Goal: Check status: Check status

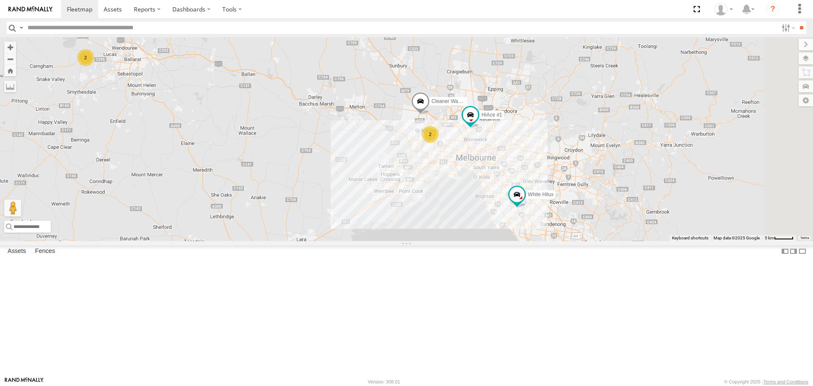
drag, startPoint x: 578, startPoint y: 246, endPoint x: 472, endPoint y: 239, distance: 106.9
click at [472, 239] on div "2 HiAce #1 2 Cleaner Wagon #1 White Hilux" at bounding box center [406, 138] width 813 height 203
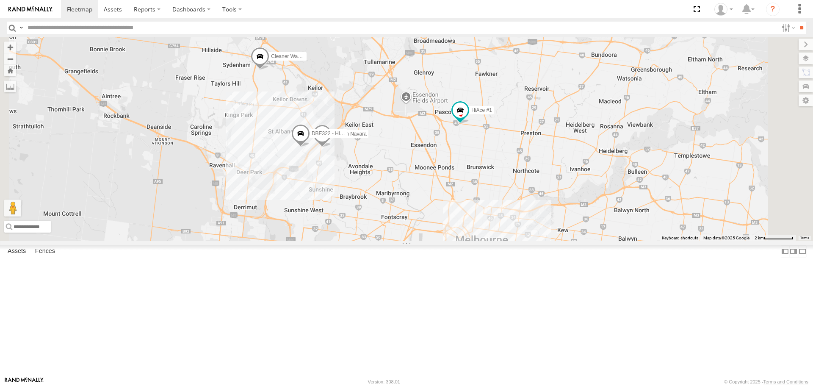
drag, startPoint x: 592, startPoint y: 148, endPoint x: 565, endPoint y: 196, distance: 54.6
click at [565, 196] on div "HiAce #1 Cleaner Wagon #1 White Hilux DBE322 - HiAce Nissan Navara" at bounding box center [406, 138] width 813 height 203
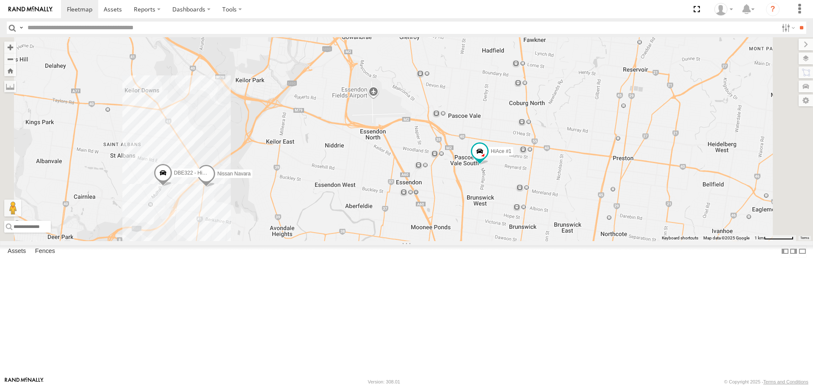
drag, startPoint x: 293, startPoint y: 268, endPoint x: 363, endPoint y: 275, distance: 70.2
click at [363, 240] on div "HiAce #1 Cleaner Wagon #1 White Hilux DBE322 - HiAce Nissan Navara" at bounding box center [406, 138] width 813 height 203
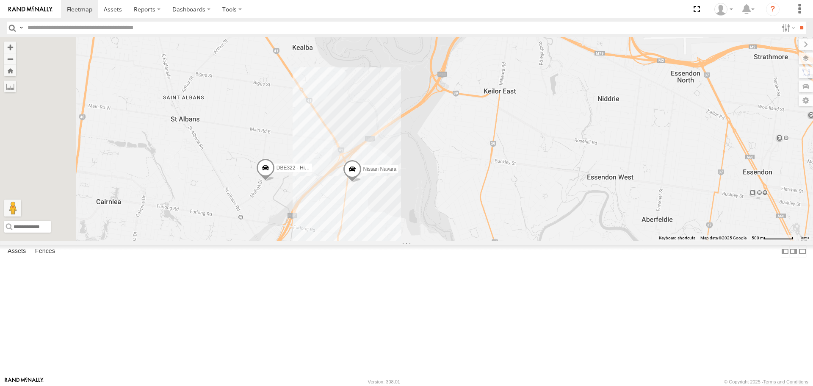
drag, startPoint x: 330, startPoint y: 267, endPoint x: 380, endPoint y: 263, distance: 50.1
click at [380, 240] on div "HiAce #1 Cleaner Wagon #1 White Hilux DBE322 - HiAce Nissan Navara" at bounding box center [406, 138] width 813 height 203
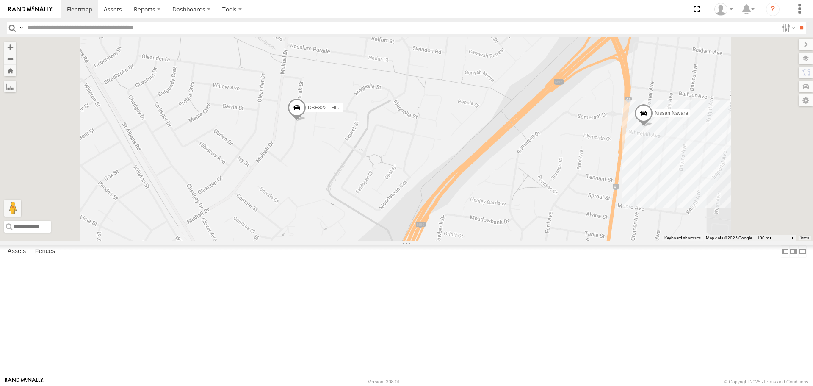
drag, startPoint x: 397, startPoint y: 197, endPoint x: 409, endPoint y: 199, distance: 11.9
click at [409, 199] on div "HiAce #1 Cleaner Wagon #1 White Hilux DBE322 - HiAce Nissan Navara" at bounding box center [406, 138] width 813 height 203
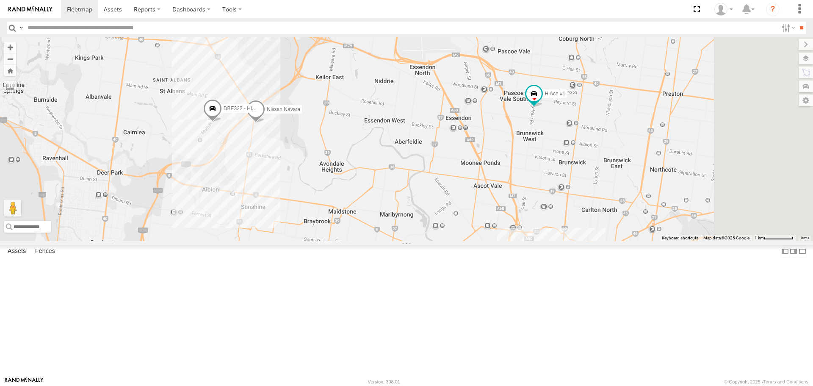
drag, startPoint x: 695, startPoint y: 190, endPoint x: 613, endPoint y: 177, distance: 83.2
click at [613, 177] on div "HiAce #1 Cleaner Wagon #1 White Hilux DBE322 - HiAce Nissan Navara" at bounding box center [406, 138] width 813 height 203
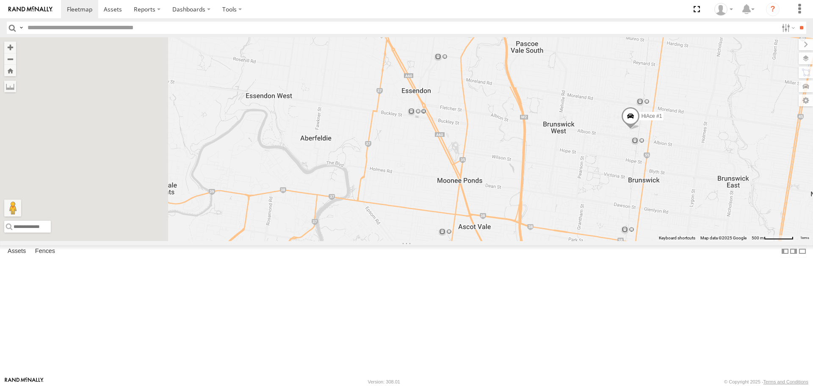
drag, startPoint x: 467, startPoint y: 204, endPoint x: 734, endPoint y: 156, distance: 270.6
click at [766, 149] on div "HiAce #1 Cleaner Wagon #1" at bounding box center [406, 138] width 813 height 203
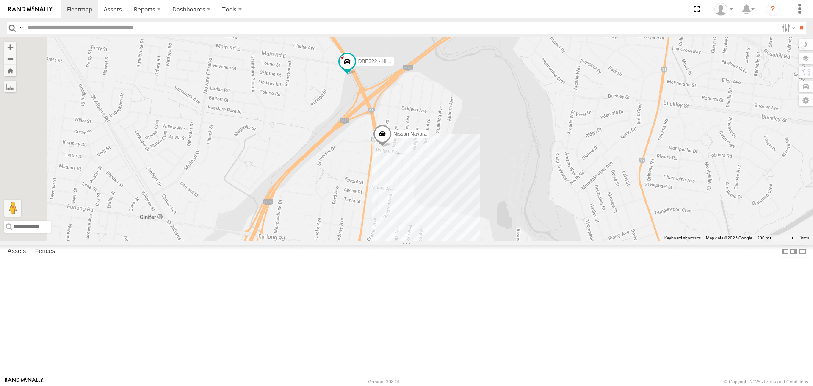
drag, startPoint x: 470, startPoint y: 111, endPoint x: 489, endPoint y: 192, distance: 83.6
click at [514, 193] on div "HiAce #1 Cleaner Wagon #1 DBE322 - HiAce Nissan Navara" at bounding box center [406, 138] width 813 height 203
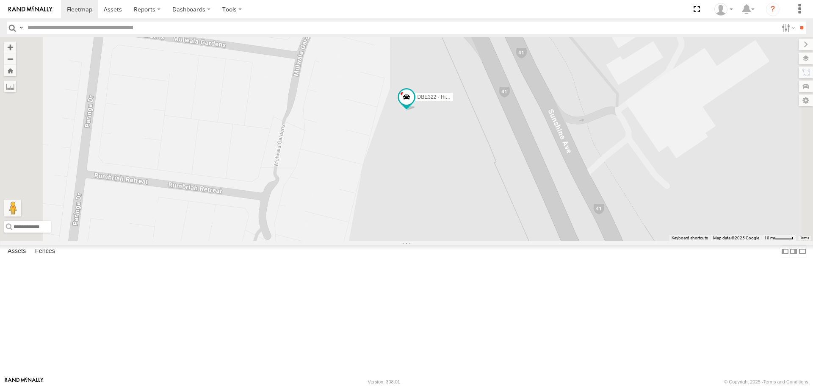
drag, startPoint x: 491, startPoint y: 206, endPoint x: 509, endPoint y: 261, distance: 58.4
click at [509, 240] on div "HiAce #1 Cleaner Wagon #1 DBE322 - HiAce Nissan Navara" at bounding box center [406, 138] width 813 height 203
